Goal: Find specific page/section: Find specific page/section

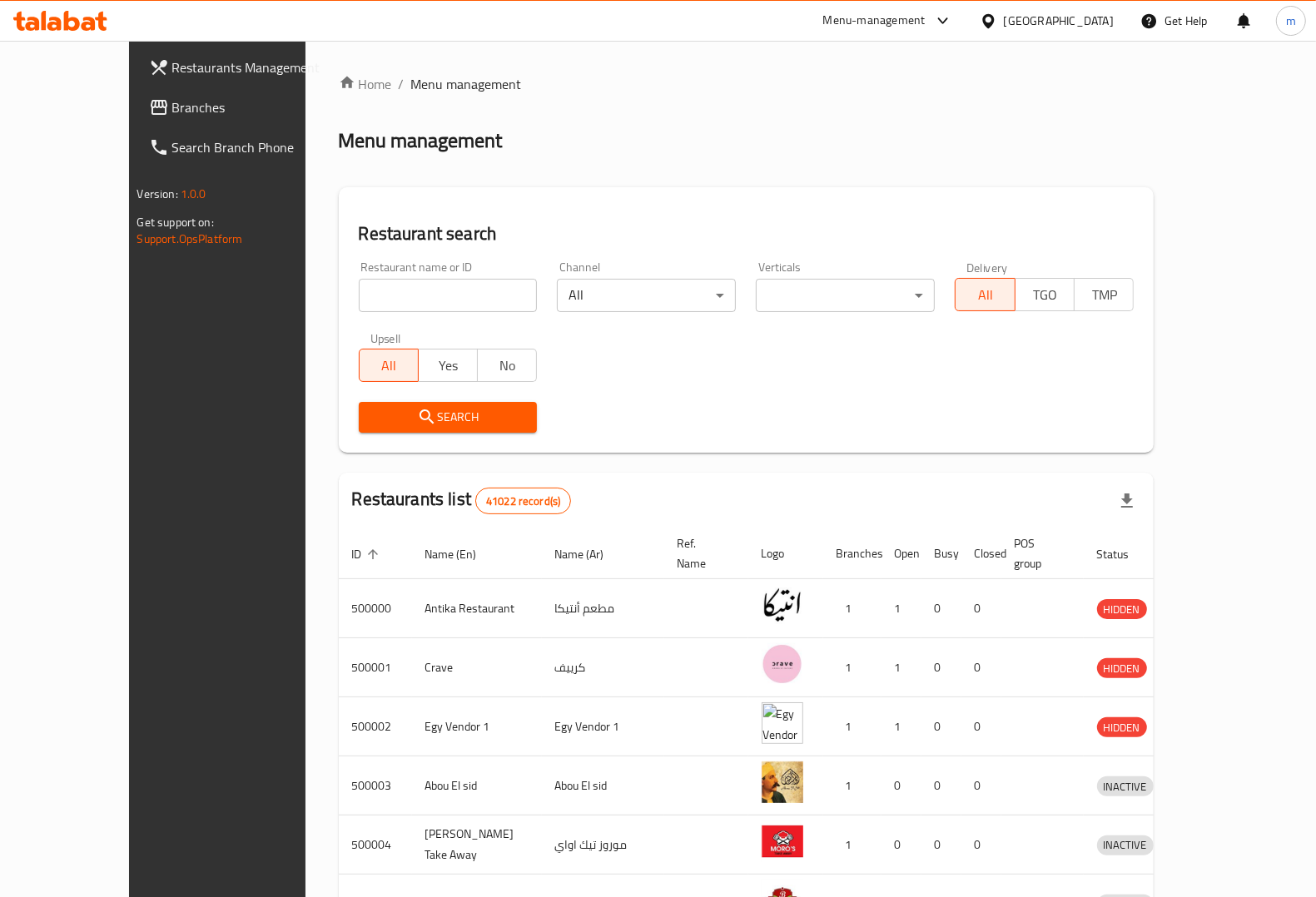
click at [1092, 12] on div "[GEOGRAPHIC_DATA]" at bounding box center [1058, 21] width 110 height 18
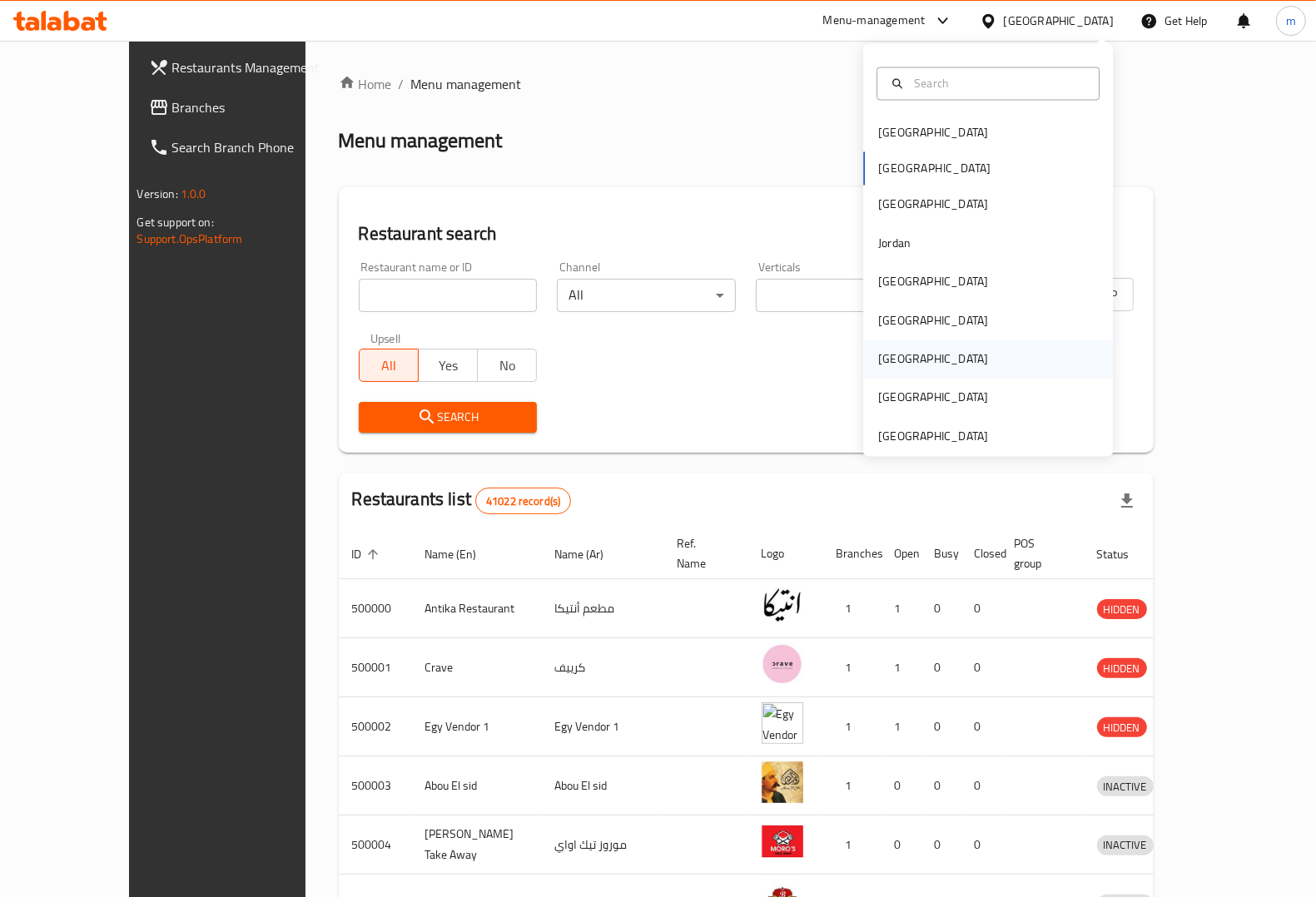
click at [895, 346] on div "[GEOGRAPHIC_DATA]" at bounding box center [933, 360] width 137 height 39
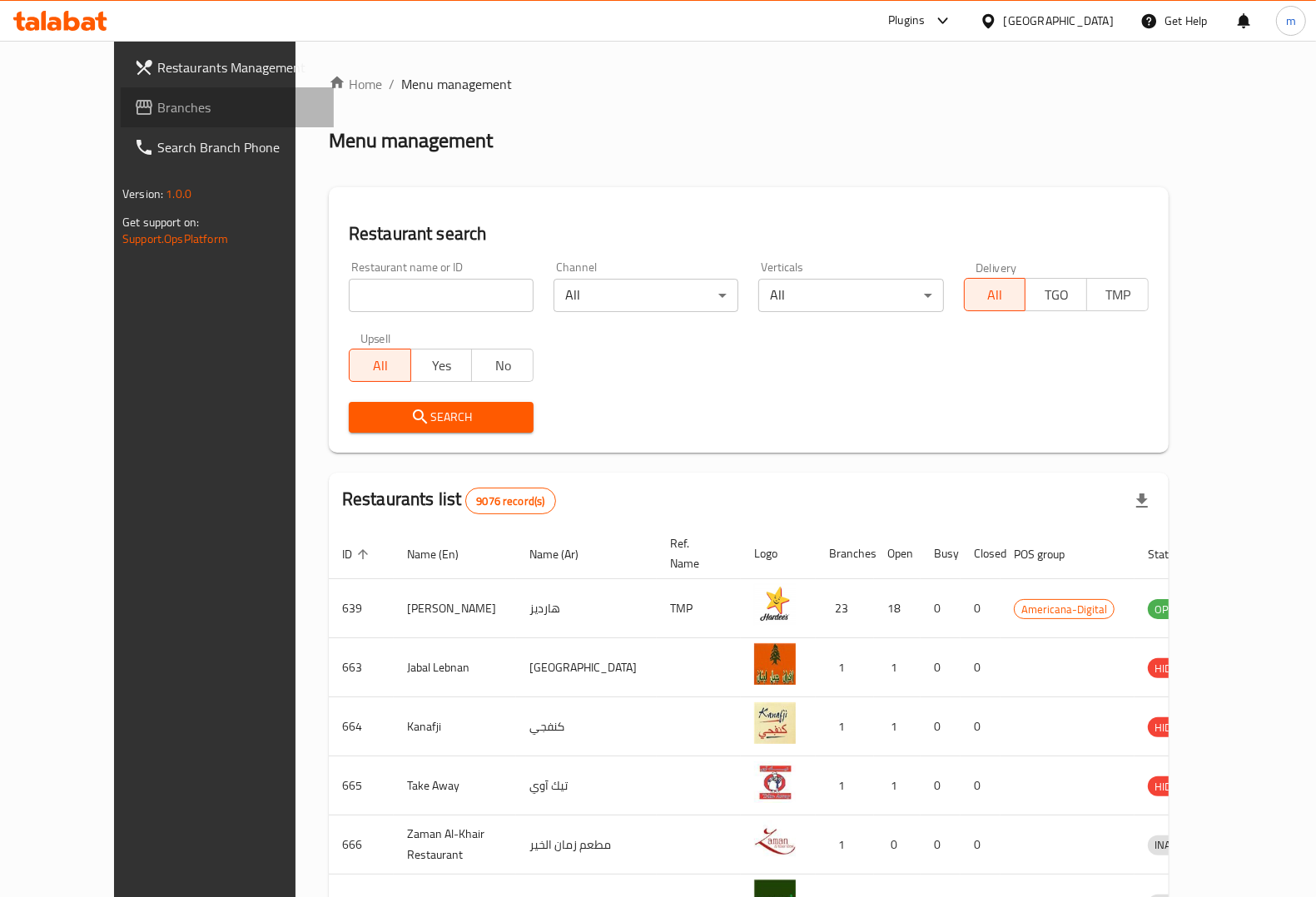
click at [158, 101] on span "Branches" at bounding box center [239, 107] width 163 height 20
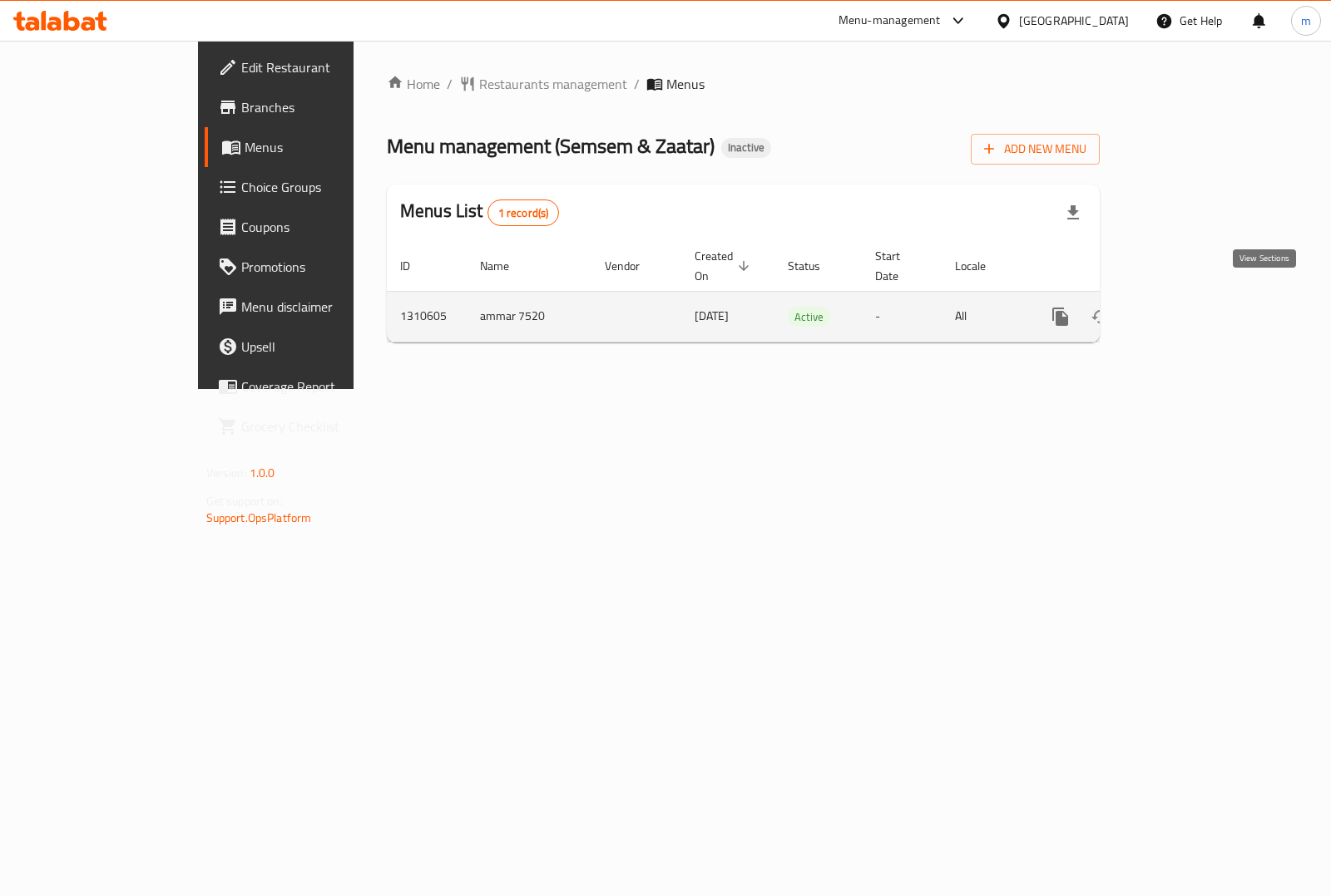
click at [1190, 306] on icon "enhanced table" at bounding box center [1180, 317] width 20 height 20
